Goal: Transaction & Acquisition: Purchase product/service

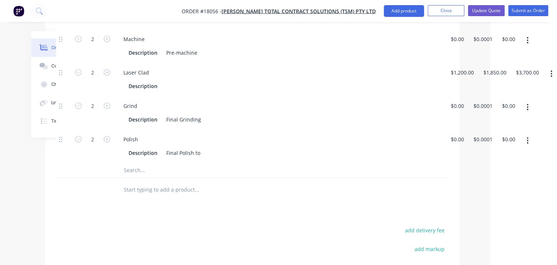
scroll to position [371, 67]
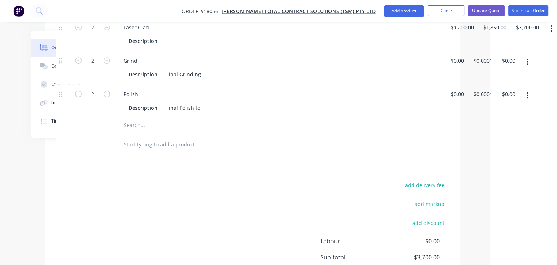
click at [155, 118] on input "text" at bounding box center [197, 125] width 147 height 15
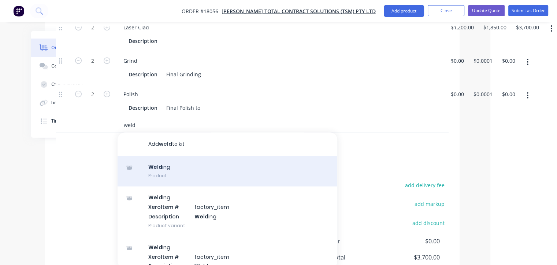
type input "weld"
click at [164, 156] on div "Weld ing Product" at bounding box center [228, 171] width 220 height 31
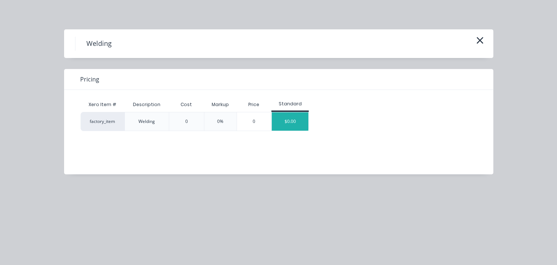
click at [289, 121] on div "$0.00" at bounding box center [290, 121] width 37 height 18
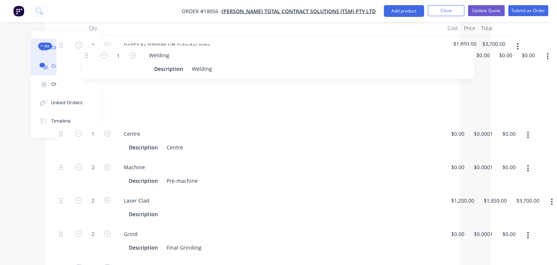
scroll to position [230, 66]
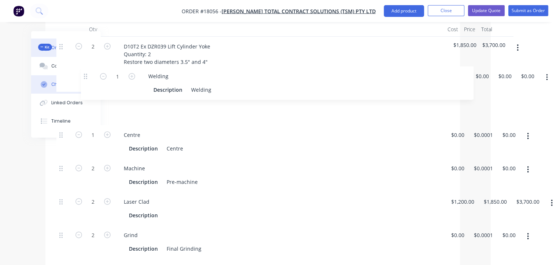
drag, startPoint x: 62, startPoint y: 210, endPoint x: 88, endPoint y: 76, distance: 136.7
click at [88, 76] on div "Order details Collaborate Checklists 0/0 Linked Orders Timeline Order details C…" at bounding box center [212, 159] width 510 height 716
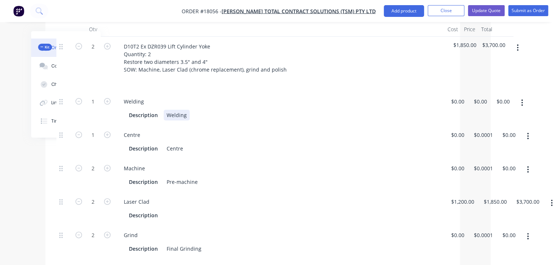
click at [198, 110] on div "Description Welding" at bounding box center [278, 115] width 305 height 11
click at [186, 143] on div "Description Centre" at bounding box center [278, 148] width 305 height 11
click at [197, 176] on div "Pre-machine" at bounding box center [182, 181] width 37 height 11
click at [166, 210] on div at bounding box center [169, 215] width 11 height 11
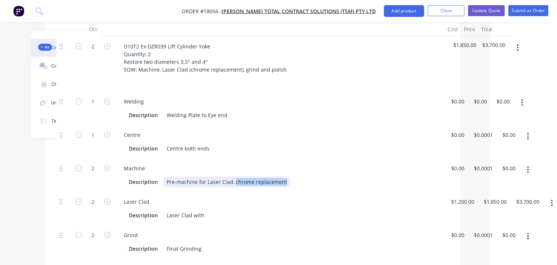
drag, startPoint x: 284, startPoint y: 151, endPoint x: 233, endPoint y: 156, distance: 51.9
click at [233, 176] on div "Pre-machine for Laser Clad, chrome replacement" at bounding box center [227, 181] width 126 height 11
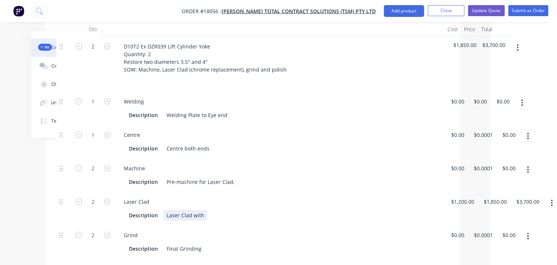
click at [211, 210] on div "Description Laser Clad with" at bounding box center [278, 215] width 305 height 11
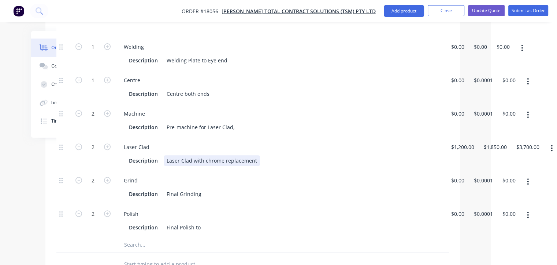
scroll to position [303, 66]
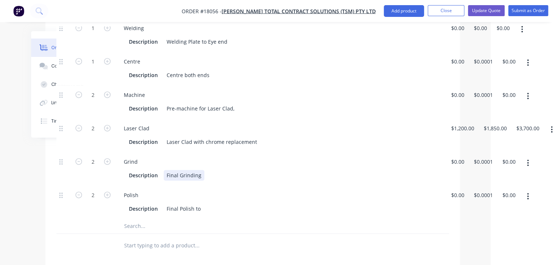
click at [208, 170] on div "Description Final Grinding" at bounding box center [278, 175] width 305 height 11
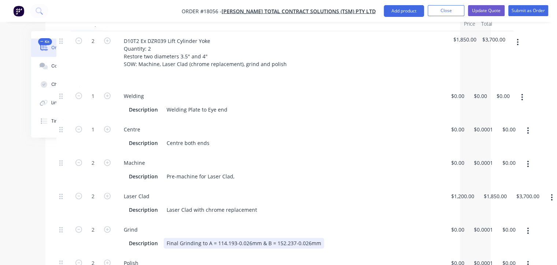
scroll to position [157, 66]
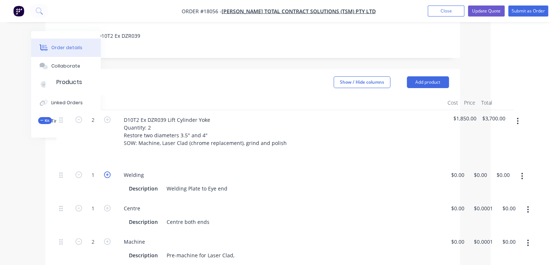
click at [108, 171] on icon "button" at bounding box center [107, 174] width 7 height 7
type input "2"
click at [106, 205] on icon "button" at bounding box center [107, 208] width 7 height 7
type input "2"
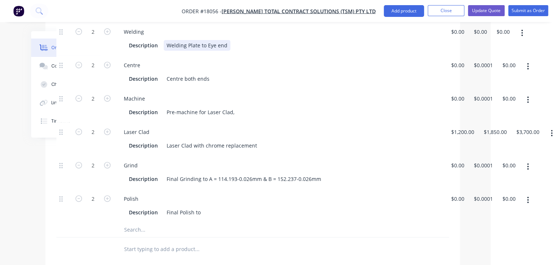
scroll to position [303, 66]
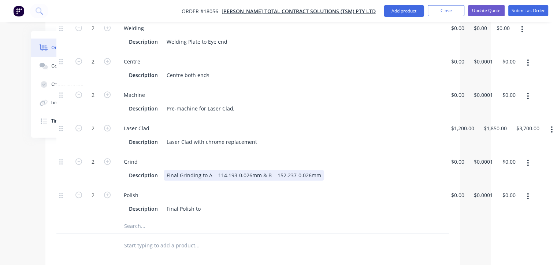
click at [206, 170] on div "Final Grinding to A = 114.193-0.026mm & B = 152.237-0.026mm" at bounding box center [244, 175] width 161 height 11
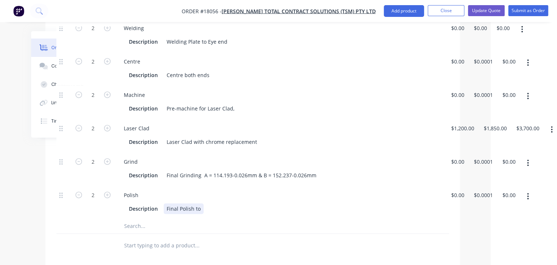
click at [204, 203] on div "Description Final Polish to" at bounding box center [278, 208] width 305 height 11
click at [201, 203] on div "Final Polish to 0.076 - 0.203Ra" at bounding box center [203, 208] width 79 height 11
click at [243, 218] on input "text" at bounding box center [197, 225] width 147 height 15
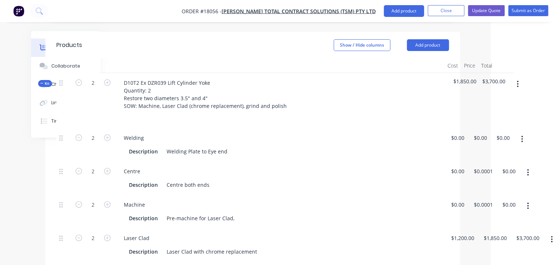
scroll to position [194, 66]
click at [449, 128] on div "2 Welding Description Welding Plate to Eye end $0.00 $0.00 0 0 $0.00 $0.00" at bounding box center [252, 144] width 393 height 33
type input "$0.0001"
click at [421, 146] on div "Description Welding Plate to Eye end" at bounding box center [278, 151] width 305 height 11
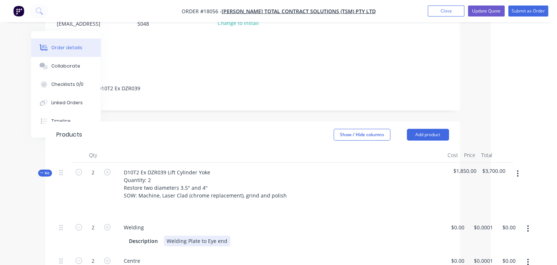
scroll to position [124, 66]
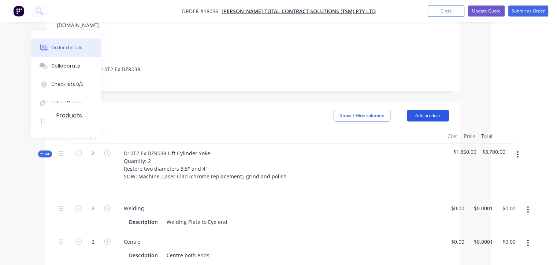
click at [433, 110] on button "Add product" at bounding box center [428, 116] width 42 height 12
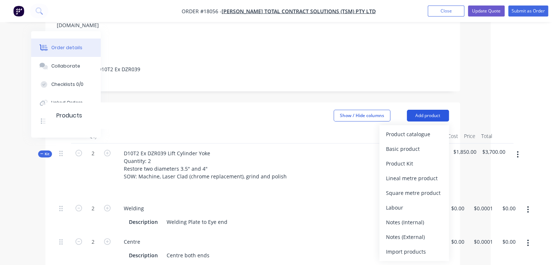
click at [433, 110] on button "Add product" at bounding box center [428, 116] width 42 height 12
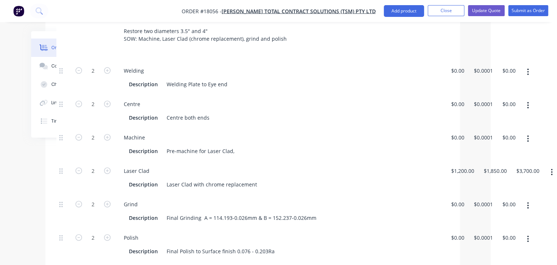
scroll to position [233, 66]
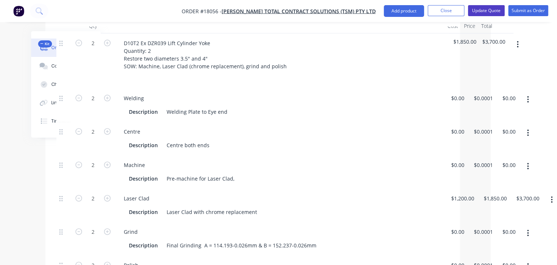
click at [496, 10] on button "Update Quote" at bounding box center [486, 10] width 37 height 11
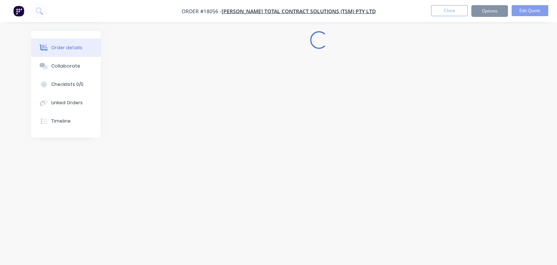
scroll to position [0, 0]
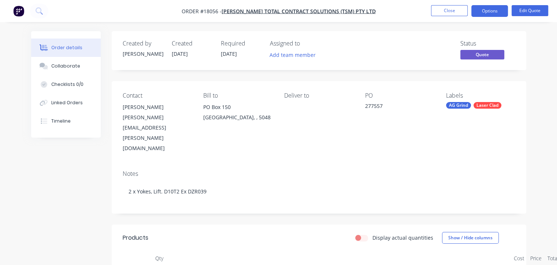
click at [497, 49] on div "Status Quote" at bounding box center [488, 50] width 55 height 21
click at [494, 52] on span "Quote" at bounding box center [483, 54] width 44 height 9
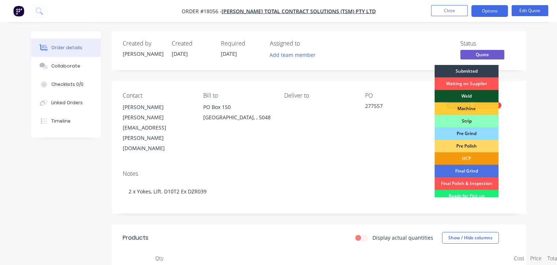
click at [469, 94] on div "Weld" at bounding box center [467, 96] width 64 height 12
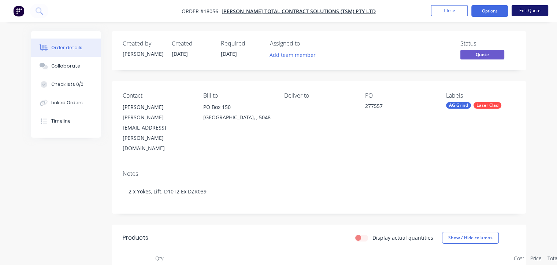
click at [515, 12] on button "Edit Quote" at bounding box center [530, 10] width 37 height 11
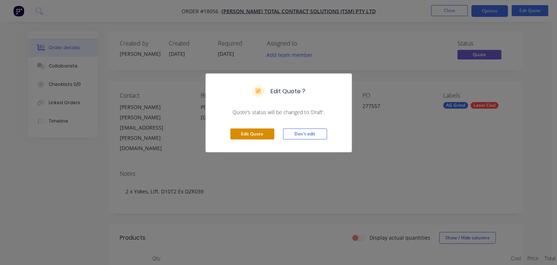
click at [259, 131] on button "Edit Quote" at bounding box center [253, 133] width 44 height 11
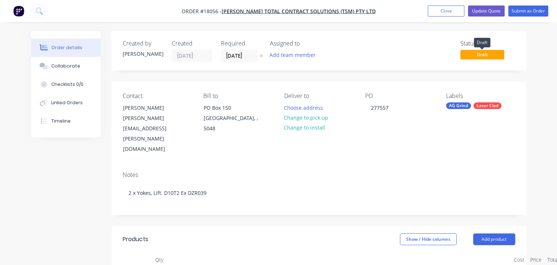
click at [481, 53] on span "Draft" at bounding box center [483, 54] width 44 height 9
click at [251, 56] on input "[DATE]" at bounding box center [239, 55] width 36 height 11
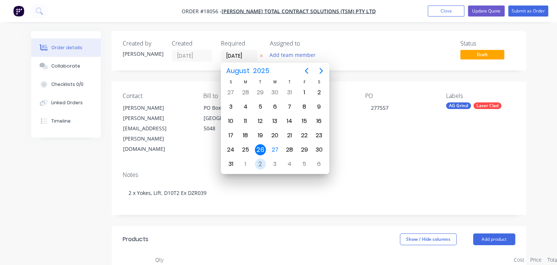
click at [259, 161] on div "2" at bounding box center [260, 163] width 11 height 11
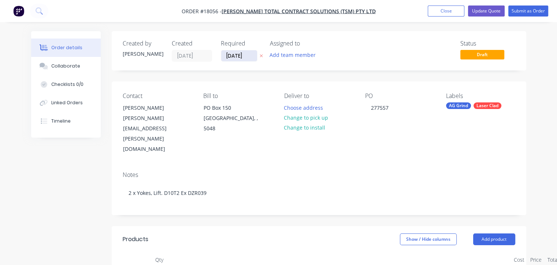
click at [246, 57] on input "[DATE]" at bounding box center [239, 55] width 36 height 11
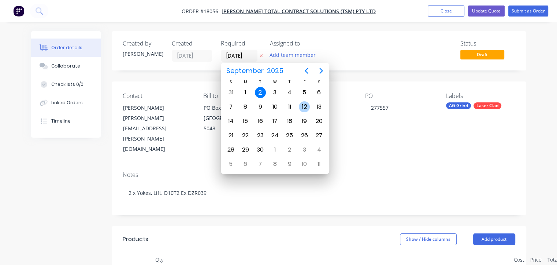
click at [303, 103] on div "12" at bounding box center [304, 106] width 11 height 11
type input "[DATE]"
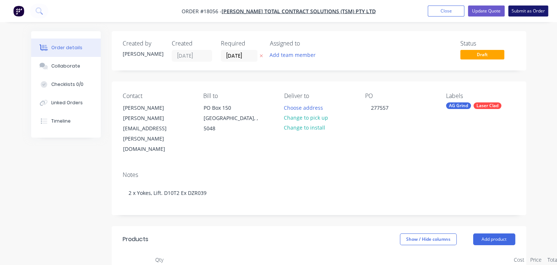
click at [518, 9] on button "Submit as Order" at bounding box center [529, 10] width 40 height 11
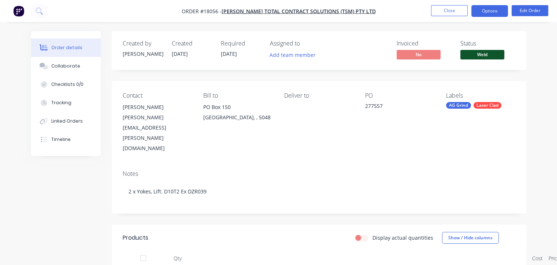
click at [493, 9] on button "Options" at bounding box center [490, 11] width 37 height 12
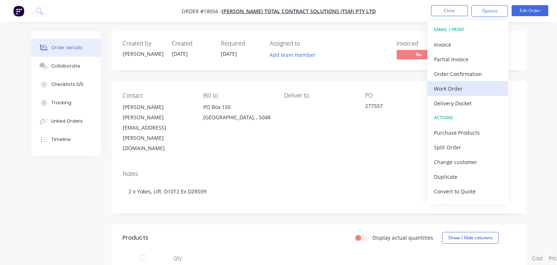
click at [455, 85] on div "Work Order" at bounding box center [467, 88] width 67 height 11
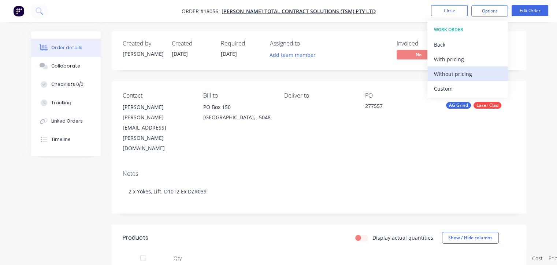
click at [469, 76] on div "Without pricing" at bounding box center [467, 74] width 67 height 11
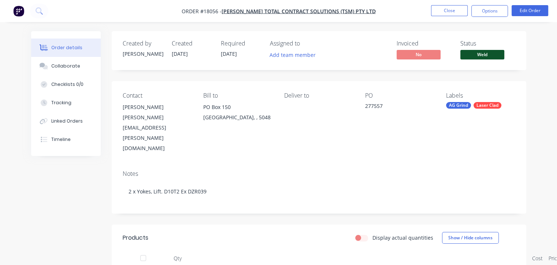
click at [364, 170] on div "Notes" at bounding box center [319, 173] width 393 height 7
click at [493, 10] on button "Options" at bounding box center [490, 11] width 37 height 12
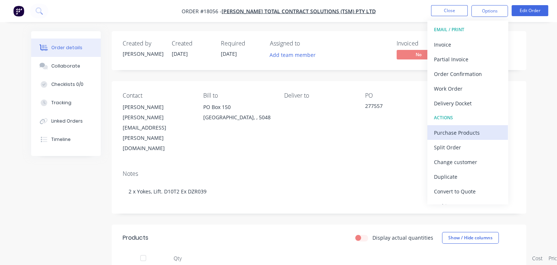
click at [472, 132] on div "Purchase Products" at bounding box center [467, 132] width 67 height 11
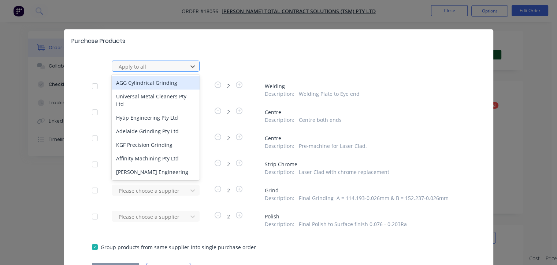
click at [162, 64] on div at bounding box center [151, 66] width 66 height 9
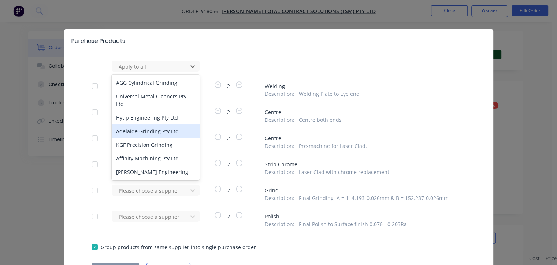
click at [161, 124] on div "Adelaide Grinding Pty Ltd" at bounding box center [156, 131] width 88 height 14
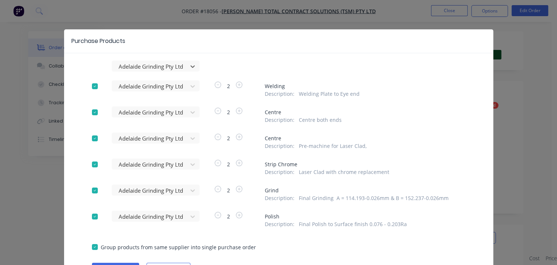
click at [91, 85] on div at bounding box center [95, 86] width 15 height 15
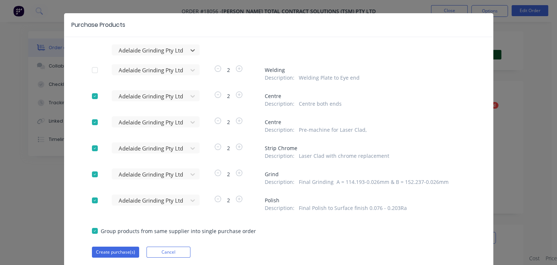
scroll to position [41, 0]
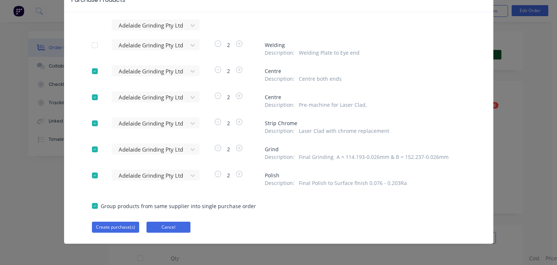
click at [176, 226] on button "Cancel" at bounding box center [169, 226] width 44 height 11
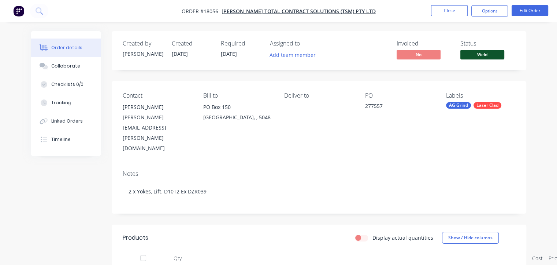
click at [320, 131] on div "Contact [PERSON_NAME] [PERSON_NAME][EMAIL_ADDRESS][PERSON_NAME][DOMAIN_NAME] Bi…" at bounding box center [319, 122] width 415 height 83
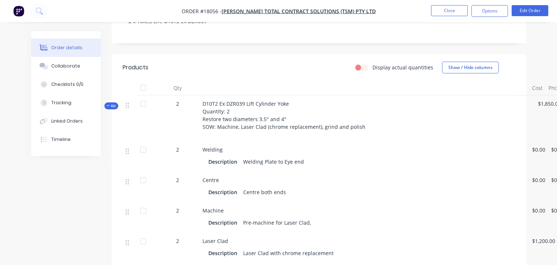
scroll to position [183, 0]
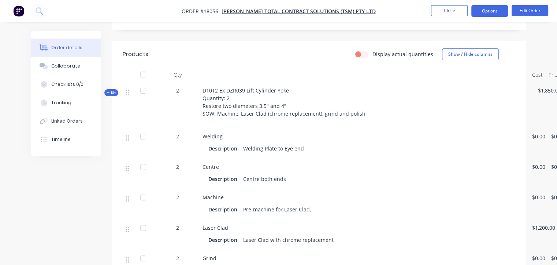
click at [494, 12] on button "Options" at bounding box center [490, 11] width 37 height 12
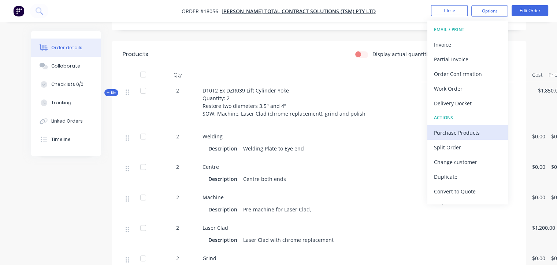
click at [474, 130] on div "Purchase Products" at bounding box center [467, 132] width 67 height 11
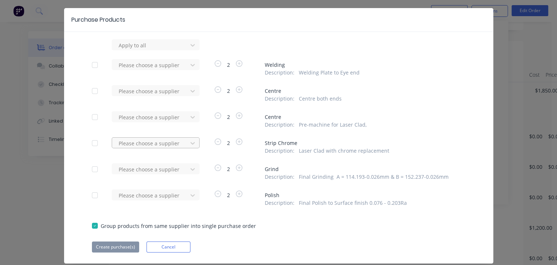
scroll to position [41, 0]
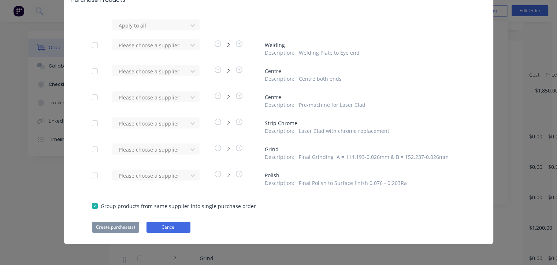
click at [165, 228] on button "Cancel" at bounding box center [169, 226] width 44 height 11
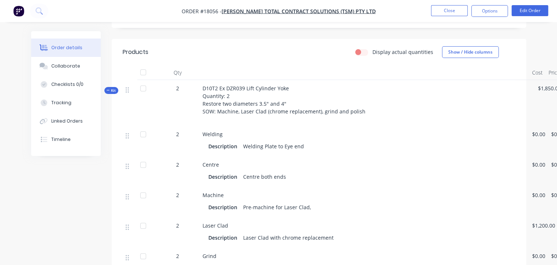
scroll to position [184, 0]
click at [500, 10] on button "Options" at bounding box center [490, 11] width 37 height 12
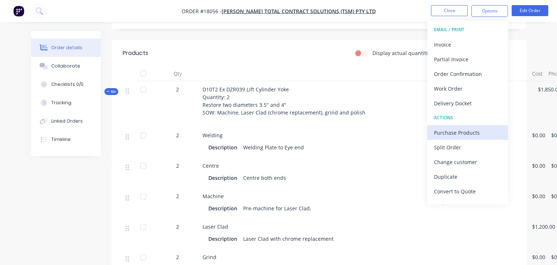
click at [476, 132] on div "Purchase Products" at bounding box center [467, 132] width 67 height 11
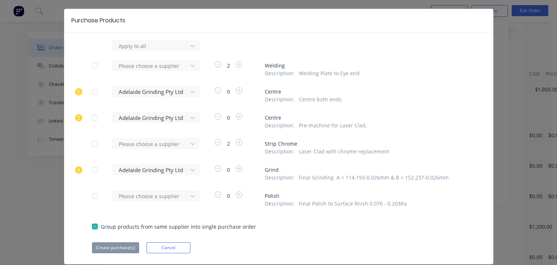
scroll to position [0, 0]
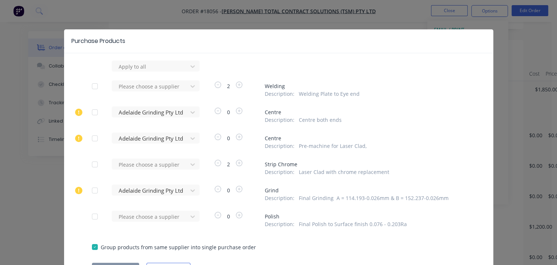
click at [391, 89] on span "Welding" at bounding box center [365, 86] width 201 height 8
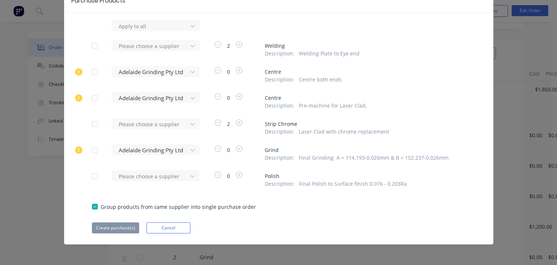
scroll to position [41, 0]
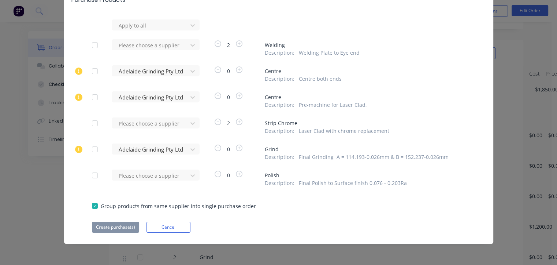
click at [420, 128] on div "Description : Laser Clad with chrome replacement" at bounding box center [365, 131] width 201 height 8
click at [509, 40] on div "Purchase Products Apply to all Please choose a supplier 2 Welding Description :…" at bounding box center [278, 132] width 557 height 265
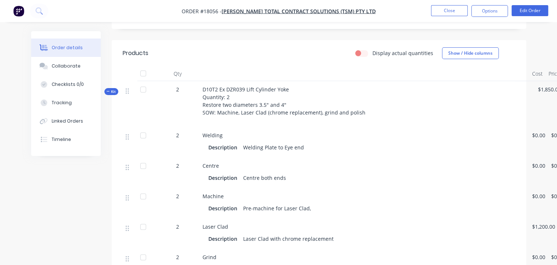
click at [509, 66] on div at bounding box center [365, 73] width 330 height 15
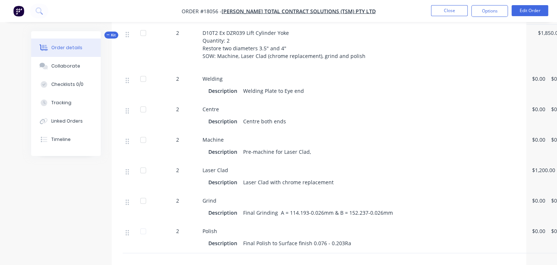
scroll to position [258, 0]
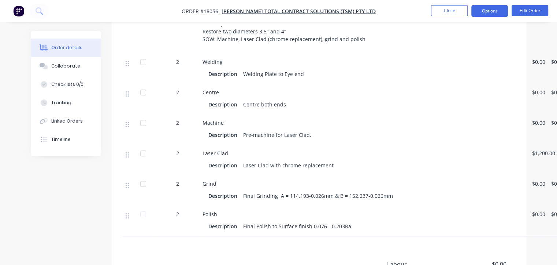
click at [491, 11] on button "Options" at bounding box center [490, 11] width 37 height 12
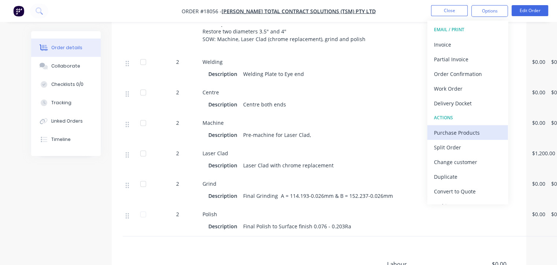
click at [461, 132] on div "Purchase Products" at bounding box center [467, 132] width 67 height 11
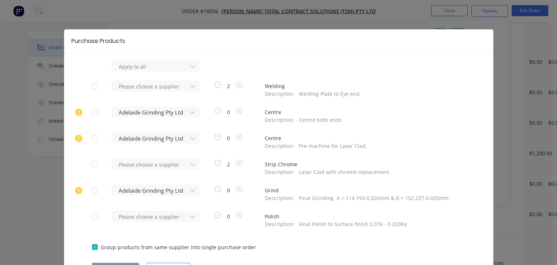
scroll to position [41, 0]
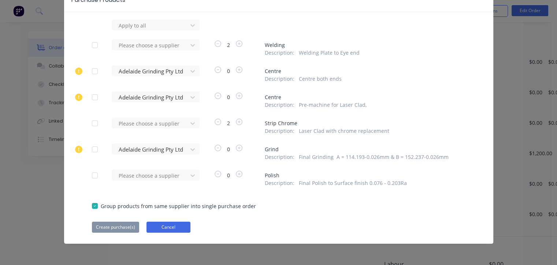
click at [165, 225] on button "Cancel" at bounding box center [169, 226] width 44 height 11
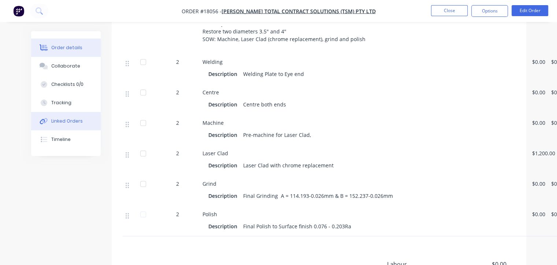
click at [73, 119] on div "Linked Orders" at bounding box center [67, 121] width 32 height 7
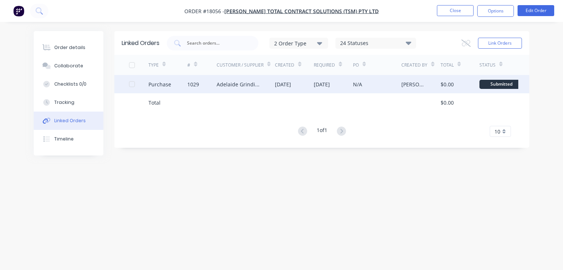
click at [229, 84] on div "Adelaide Grinding Pty Ltd" at bounding box center [239, 85] width 44 height 8
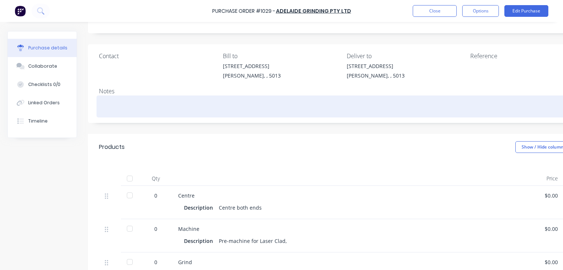
scroll to position [37, 0]
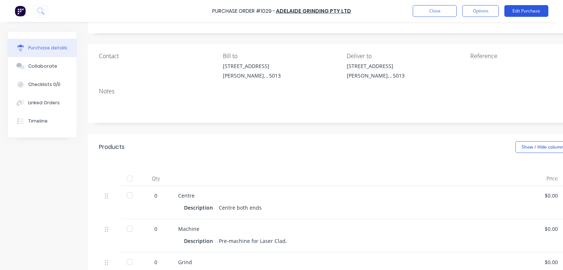
click at [522, 8] on button "Edit Purchase" at bounding box center [526, 11] width 44 height 12
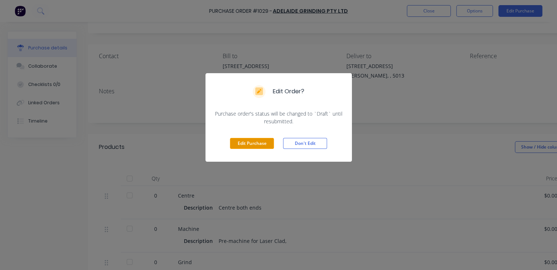
click at [257, 144] on button "Edit Purchase" at bounding box center [252, 143] width 44 height 11
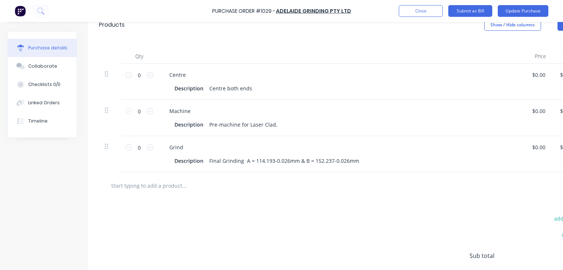
scroll to position [183, 0]
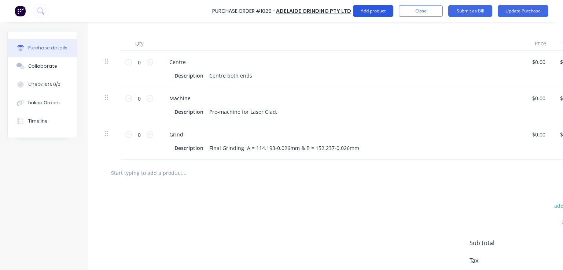
click at [375, 8] on button "Add product" at bounding box center [373, 11] width 40 height 12
